Goal: Transaction & Acquisition: Purchase product/service

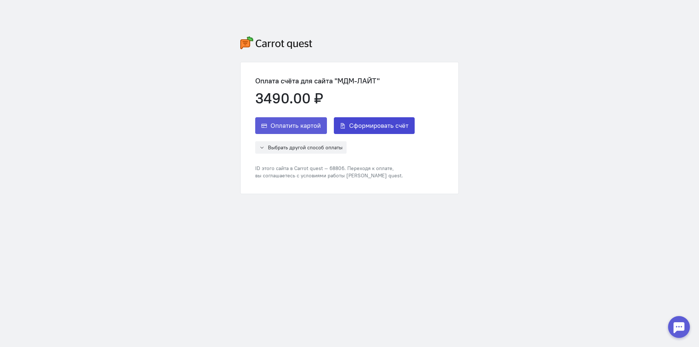
click at [393, 126] on span "Сформировать счёт" at bounding box center [378, 125] width 59 height 9
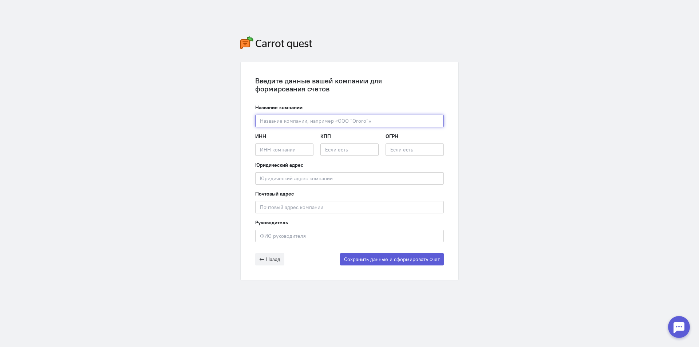
click at [323, 120] on input "text" at bounding box center [349, 121] width 188 height 12
click at [311, 120] on input "text" at bounding box center [349, 121] width 188 height 12
paste input "ООО «МДМ-Лайт»"
type input "ООО «МДМ-Лайт»"
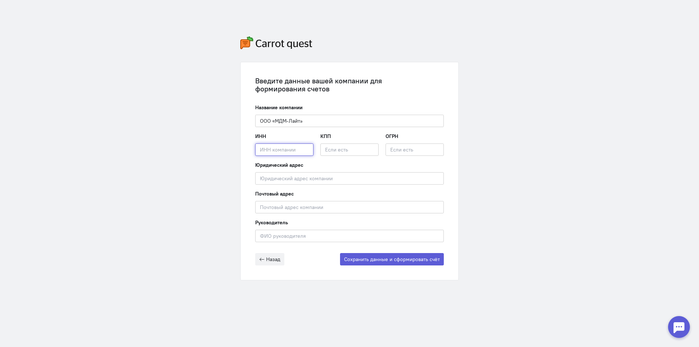
click at [298, 147] on input "text" at bounding box center [284, 149] width 58 height 12
paste input "7715590865"
type input "7715590865"
click at [353, 151] on input "text" at bounding box center [349, 149] width 58 height 12
paste input "502901001"
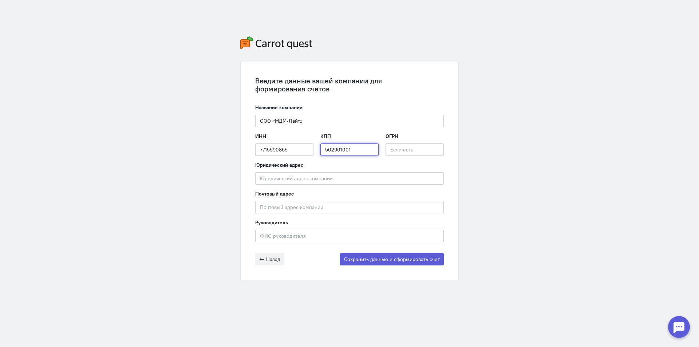
type input "502901001"
click at [394, 151] on input "text" at bounding box center [414, 149] width 58 height 12
paste input "1067746252375"
type input "1067746252375"
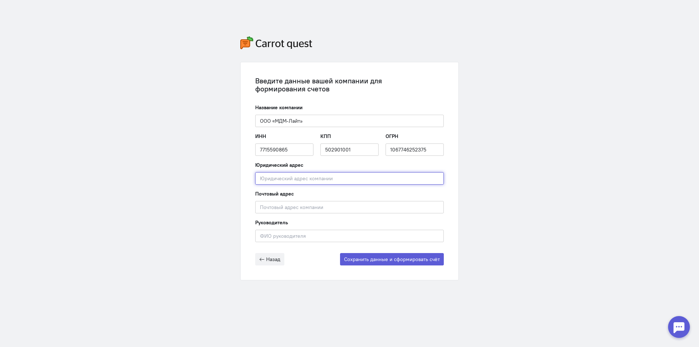
click at [343, 179] on input "text" at bounding box center [349, 178] width 188 height 12
click at [328, 177] on input "text" at bounding box center [349, 178] width 188 height 12
paste input "1067746252375"
type input "1067746252375"
click at [287, 177] on input "text" at bounding box center [349, 178] width 188 height 12
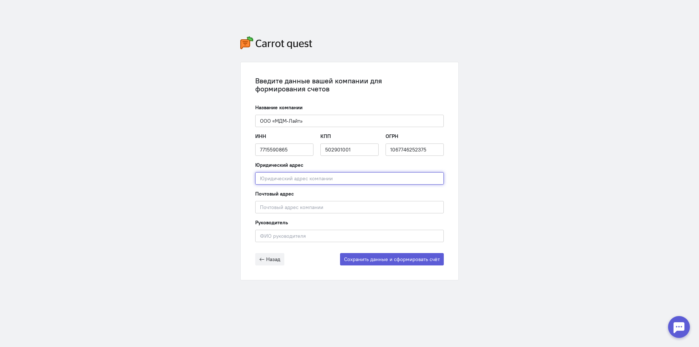
paste input "141011, [PERSON_NAME][GEOGRAPHIC_DATA], г.о. Мытищи, г. [STREET_ADDRESS] ,помещ…"
type input "141011, [PERSON_NAME][GEOGRAPHIC_DATA], г.о. Мытищи, г. [STREET_ADDRESS] ,помещ…"
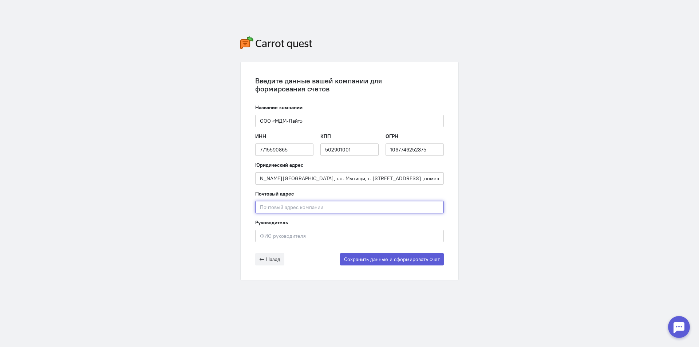
scroll to position [0, 0]
click at [264, 209] on input "text" at bounding box center [349, 207] width 188 height 12
paste input "141011, [PERSON_NAME][GEOGRAPHIC_DATA], г.о. Мытищи, г. [STREET_ADDRESS] ,помещ…"
type input "141011, [PERSON_NAME][GEOGRAPHIC_DATA], г.о. Мытищи, г. [STREET_ADDRESS] ,помещ…"
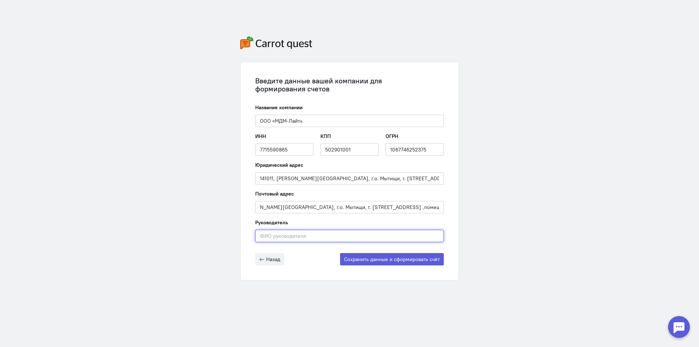
click at [282, 235] on input "text" at bounding box center [349, 236] width 188 height 12
click at [294, 233] on input "text" at bounding box center [349, 236] width 188 height 12
paste input "[PERSON_NAME]"
type input "[PERSON_NAME]"
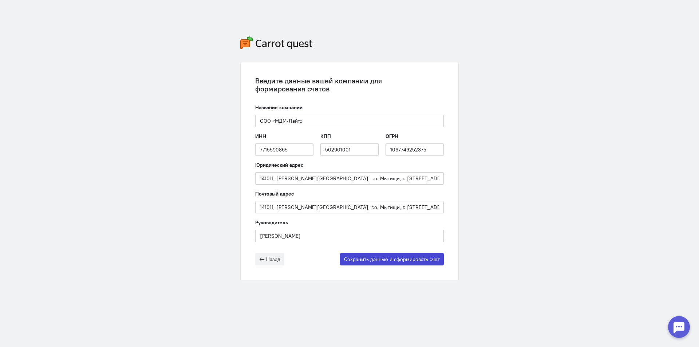
click at [392, 260] on button "Сохранить данные и сформировать счёт" at bounding box center [392, 259] width 104 height 12
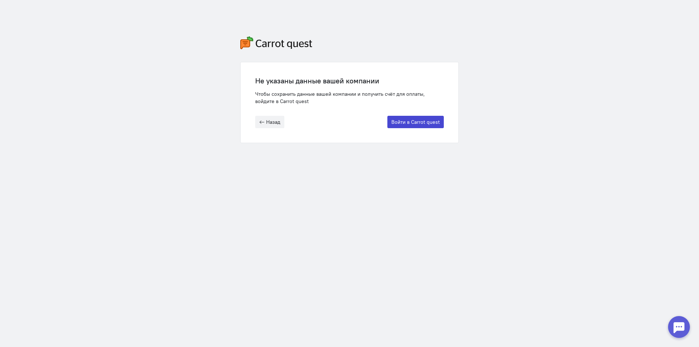
click at [416, 119] on button "Войти в Carrot quest" at bounding box center [415, 122] width 56 height 12
